Goal: Task Accomplishment & Management: Manage account settings

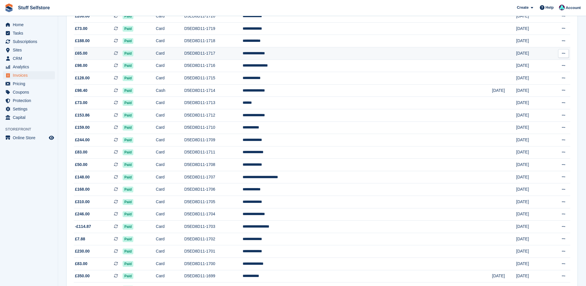
scroll to position [348, 0]
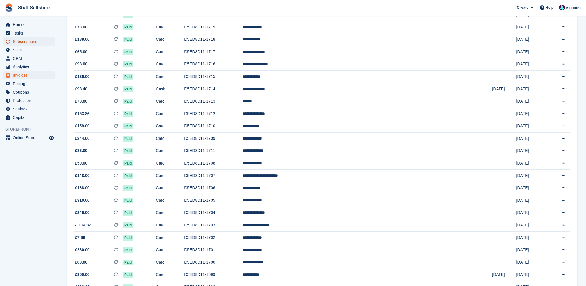
click at [33, 40] on span "Subscriptions" at bounding box center [30, 41] width 35 height 8
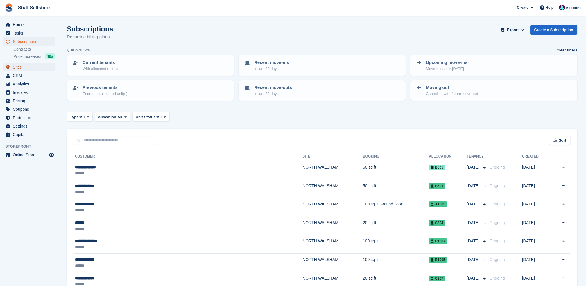
click at [35, 66] on span "Sites" at bounding box center [30, 67] width 35 height 8
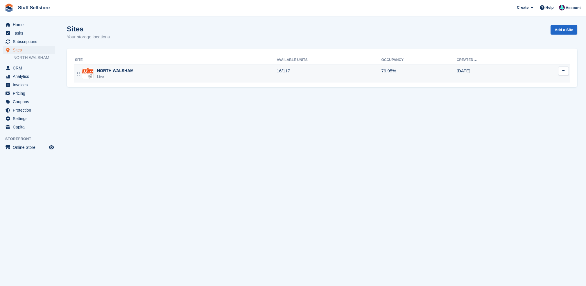
click at [384, 75] on td "79.95%" at bounding box center [418, 73] width 75 height 18
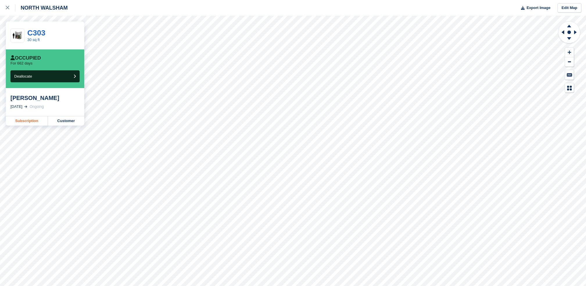
click at [33, 121] on link "Subscription" at bounding box center [27, 120] width 42 height 9
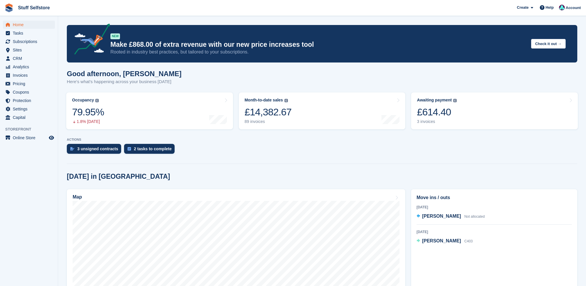
scroll to position [193, 0]
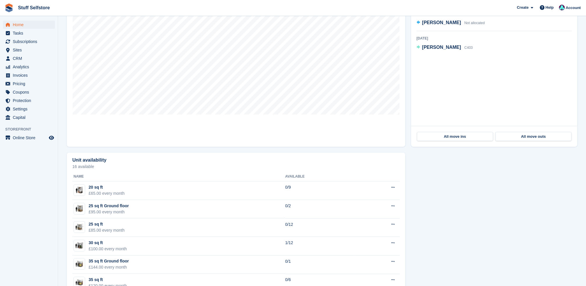
click at [33, 20] on div "Home Tasks Subscriptions Subscriptions Subscriptions Contracts Price increases …" at bounding box center [29, 69] width 58 height 103
click at [33, 21] on span "Home" at bounding box center [30, 25] width 35 height 8
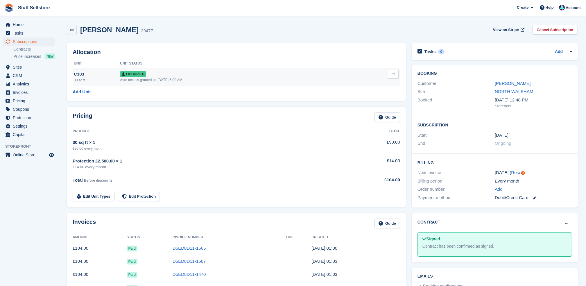
click at [388, 71] on button at bounding box center [393, 74] width 11 height 9
click at [363, 107] on p "Deallocate" at bounding box center [370, 106] width 51 height 8
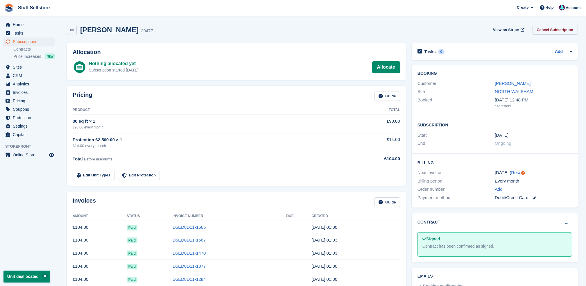
click at [549, 28] on link "Cancel Subscription" at bounding box center [554, 30] width 45 height 10
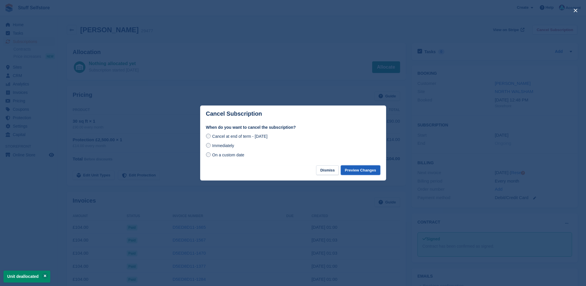
click at [370, 168] on button "Preview Changes" at bounding box center [360, 170] width 39 height 10
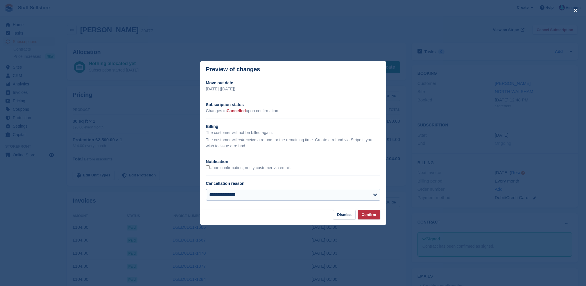
drag, startPoint x: 327, startPoint y: 178, endPoint x: 328, endPoint y: 197, distance: 18.9
click at [327, 184] on div "**********" at bounding box center [293, 142] width 186 height 125
drag, startPoint x: 328, startPoint y: 197, endPoint x: 335, endPoint y: 202, distance: 8.3
click at [328, 197] on select "**********" at bounding box center [293, 195] width 174 height 12
select select "**********"
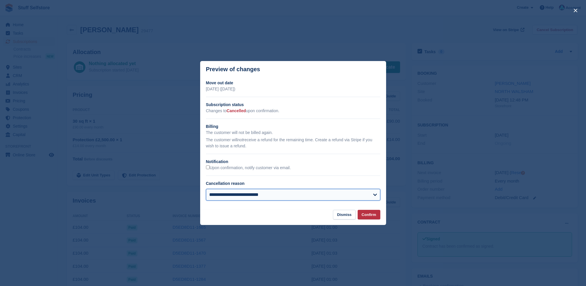
click at [206, 189] on select "**********" at bounding box center [293, 195] width 174 height 12
click at [375, 215] on button "Confirm" at bounding box center [368, 215] width 23 height 10
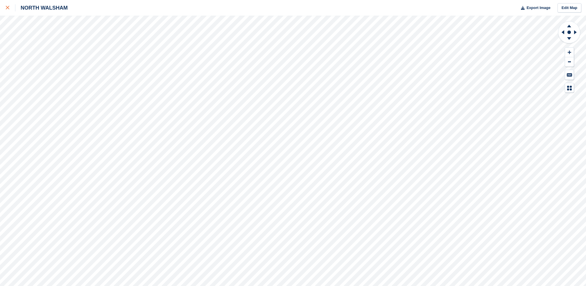
click at [13, 5] on div at bounding box center [11, 7] width 10 height 7
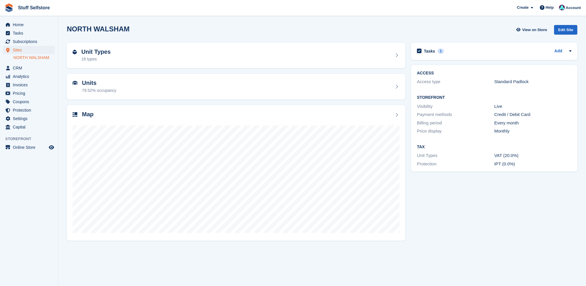
click at [25, 27] on span "Home" at bounding box center [30, 25] width 35 height 8
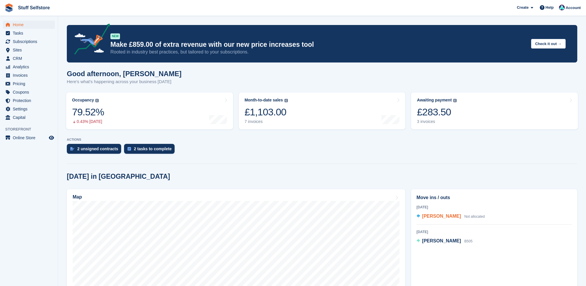
click at [446, 215] on span "Eloise Kedzlie" at bounding box center [441, 215] width 39 height 5
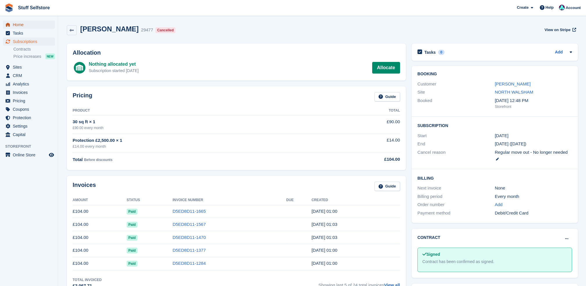
click at [35, 24] on span "Home" at bounding box center [30, 25] width 35 height 8
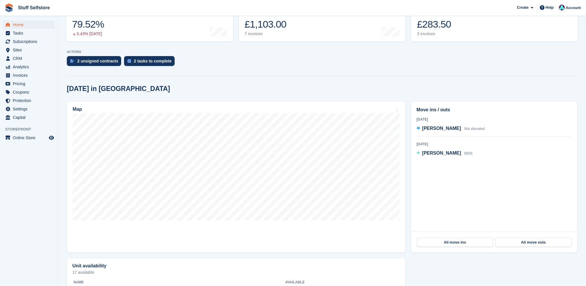
scroll to position [155, 0]
